Goal: Check status

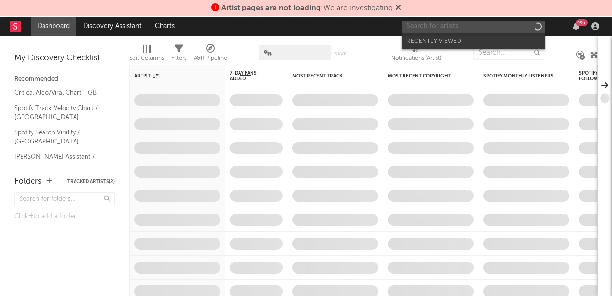
click at [429, 24] on input "text" at bounding box center [472, 27] width 143 height 12
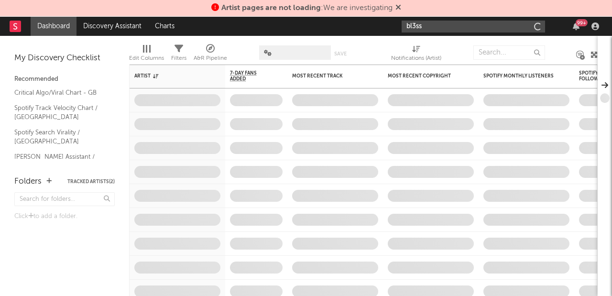
type input "bl3ss"
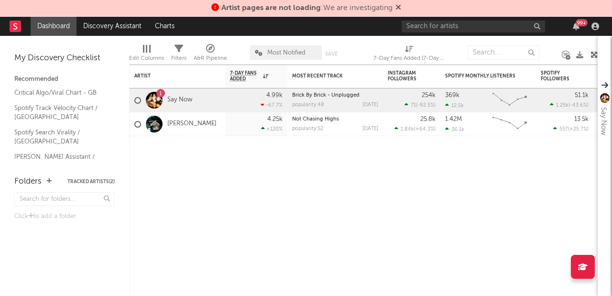
click at [398, 6] on icon at bounding box center [398, 7] width 6 height 8
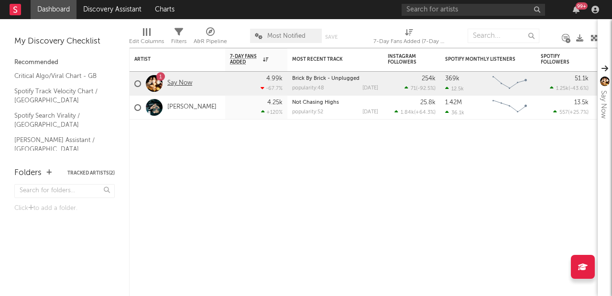
click at [175, 85] on link "Say Now" at bounding box center [179, 83] width 25 height 8
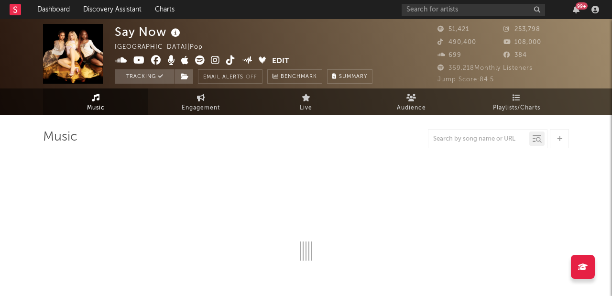
select select "6m"
